Goal: Check status: Check status

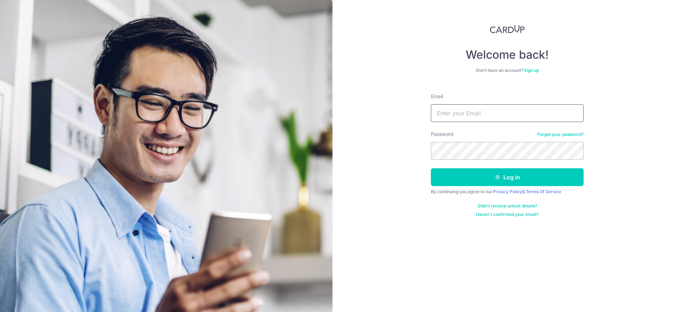
click at [519, 113] on input "Email" at bounding box center [507, 113] width 153 height 18
type input "[EMAIL_ADDRESS][DOMAIN_NAME]"
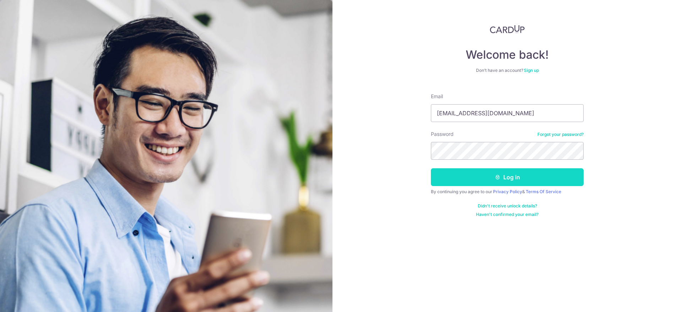
click at [440, 177] on button "Log in" at bounding box center [507, 177] width 153 height 18
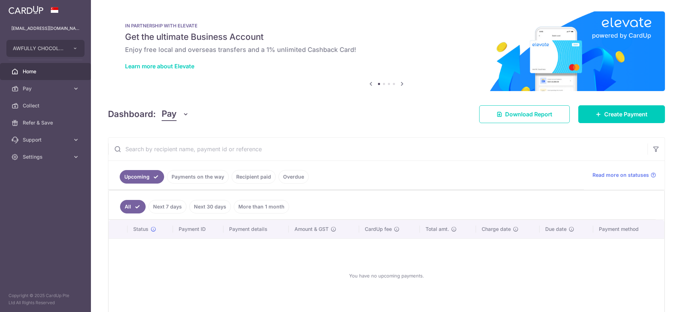
click at [238, 176] on link "Recipient paid" at bounding box center [254, 177] width 44 height 14
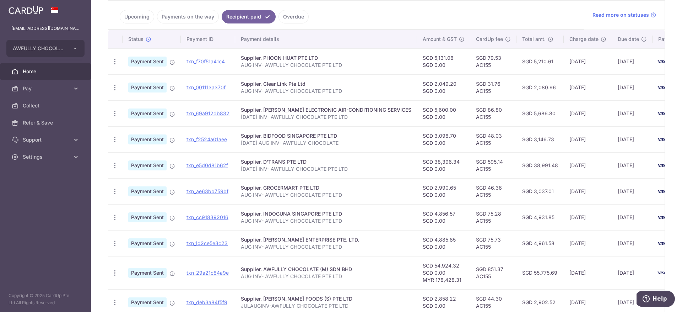
scroll to position [213, 0]
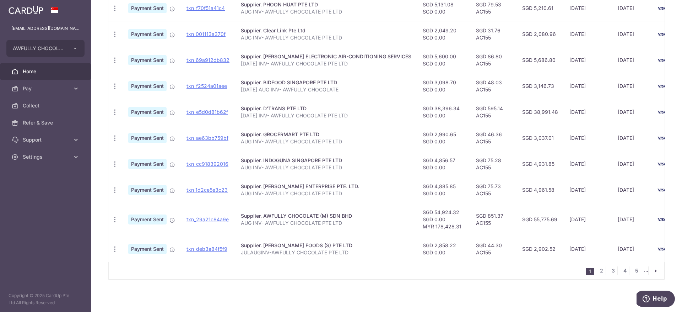
click at [219, 213] on td "txn_29a21c84a9e" at bounding box center [208, 219] width 54 height 33
click at [218, 216] on link "txn_29a21c84a9e" at bounding box center [208, 219] width 42 height 6
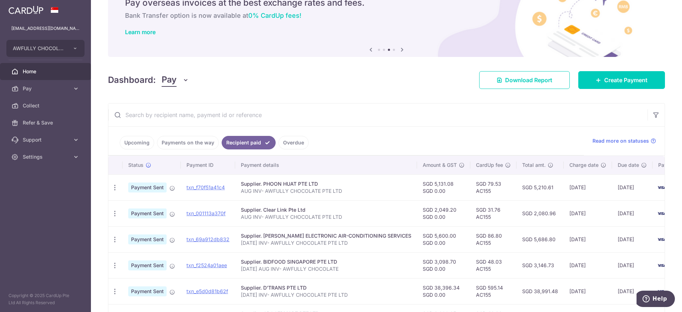
scroll to position [0, 0]
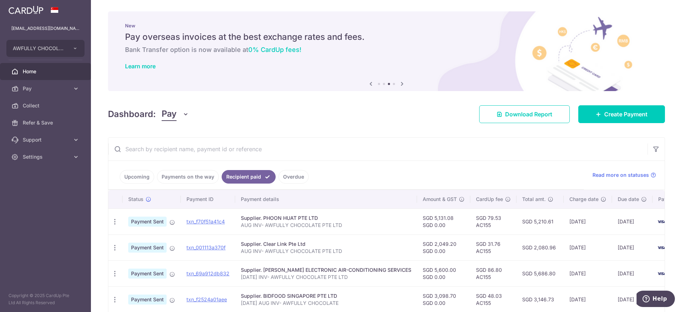
drag, startPoint x: 41, startPoint y: 154, endPoint x: 43, endPoint y: 171, distance: 17.5
click at [41, 154] on span "Settings" at bounding box center [46, 156] width 47 height 7
drag, startPoint x: 33, startPoint y: 188, endPoint x: 54, endPoint y: 178, distance: 23.1
click at [33, 189] on span "Logout" at bounding box center [46, 190] width 47 height 7
